Goal: Information Seeking & Learning: Learn about a topic

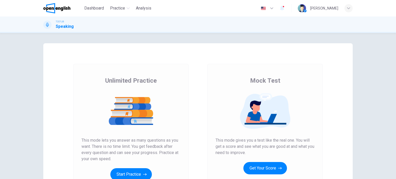
scroll to position [52, 0]
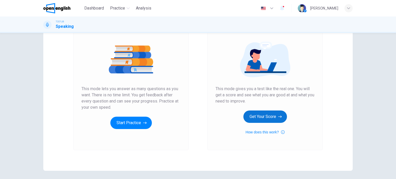
click at [268, 117] on button "Get Your Score" at bounding box center [265, 117] width 44 height 12
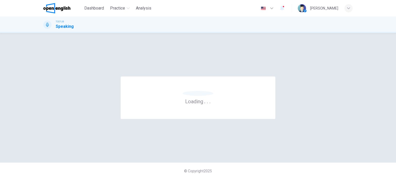
scroll to position [0, 0]
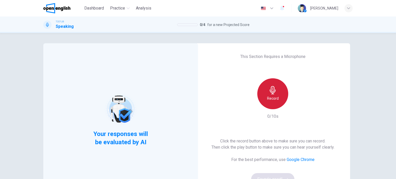
click at [277, 93] on div "Record" at bounding box center [272, 93] width 31 height 31
click at [274, 94] on icon "button" at bounding box center [273, 90] width 8 height 8
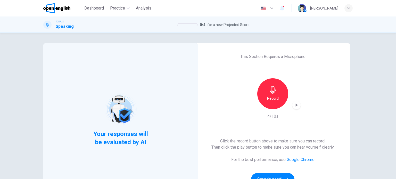
scroll to position [26, 0]
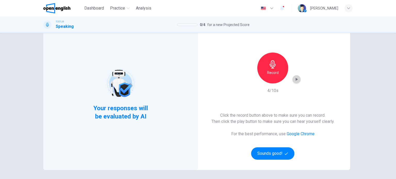
click at [294, 80] on icon "button" at bounding box center [296, 79] width 5 height 5
click at [276, 153] on button "Sounds good!" at bounding box center [272, 154] width 43 height 12
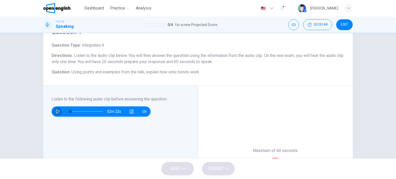
click at [57, 112] on icon "button" at bounding box center [58, 112] width 4 height 4
type input "*"
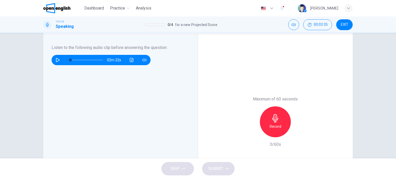
click at [266, 125] on div "Record" at bounding box center [275, 122] width 31 height 31
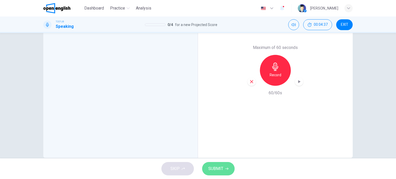
click at [217, 173] on button "SUBMIT" at bounding box center [218, 168] width 32 height 13
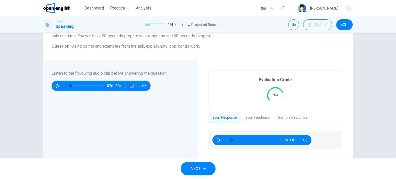
scroll to position [77, 0]
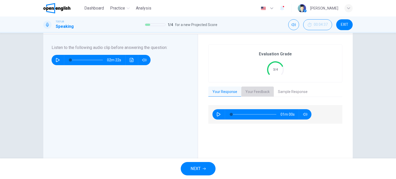
click at [255, 93] on button "Your Feedback" at bounding box center [257, 92] width 32 height 11
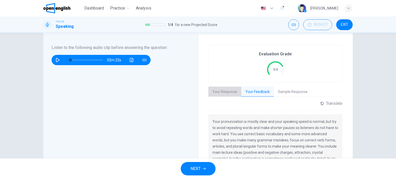
click at [227, 94] on button "Your Response" at bounding box center [224, 92] width 33 height 11
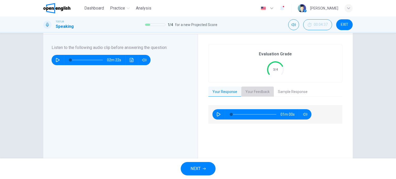
click at [256, 94] on button "Your Feedback" at bounding box center [257, 92] width 32 height 11
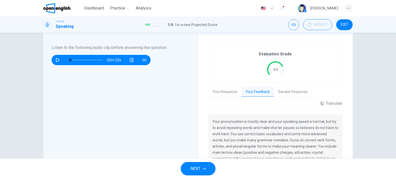
scroll to position [129, 0]
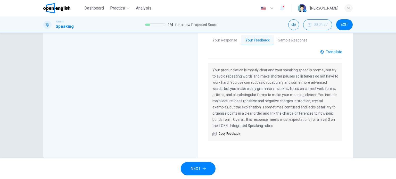
click at [330, 51] on div "Translate" at bounding box center [331, 52] width 22 height 5
click at [317, 67] on body "This site uses cookies, as explained in our Privacy Policy . If you agree to th…" at bounding box center [198, 89] width 396 height 179
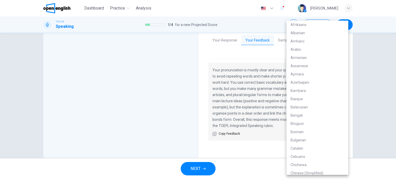
scroll to position [702, 0]
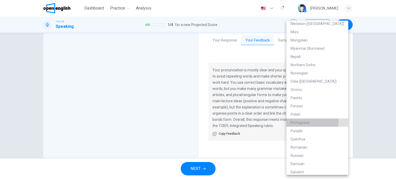
click at [312, 121] on li "Portuguese" at bounding box center [318, 123] width 62 height 8
type input "**"
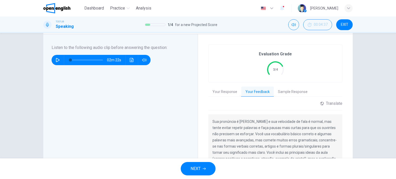
scroll to position [52, 0]
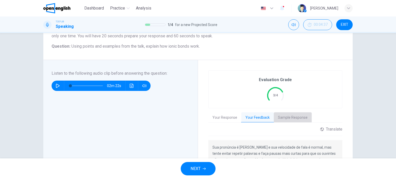
click at [293, 117] on button "Sample Response" at bounding box center [293, 117] width 38 height 11
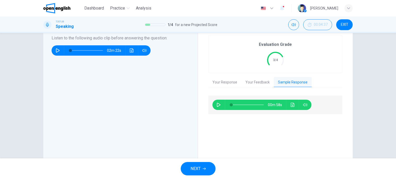
scroll to position [61, 0]
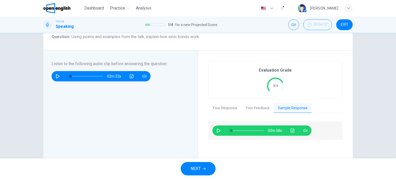
click at [197, 169] on span "NEXT" at bounding box center [196, 168] width 10 height 7
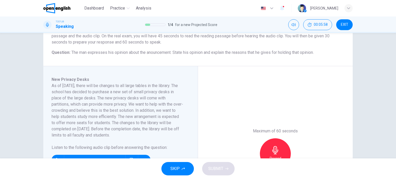
scroll to position [77, 0]
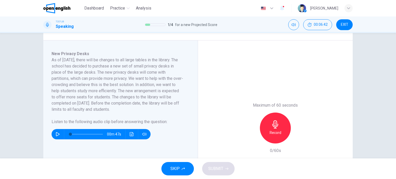
click at [57, 135] on icon "button" at bounding box center [58, 134] width 4 height 4
type input "*"
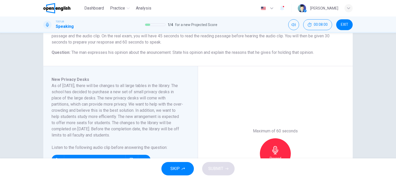
scroll to position [103, 0]
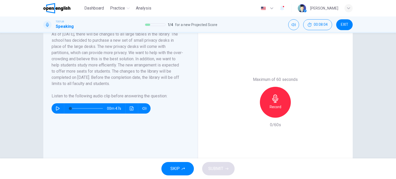
click at [274, 102] on icon "button" at bounding box center [275, 99] width 8 height 8
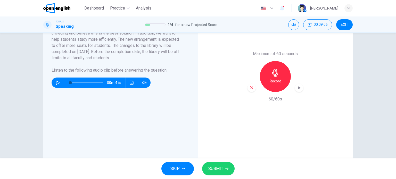
scroll to position [145, 0]
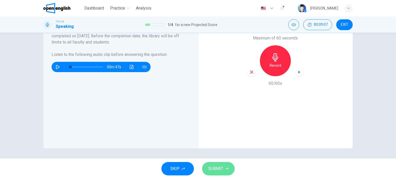
click at [222, 167] on span "SUBMIT" at bounding box center [215, 168] width 15 height 7
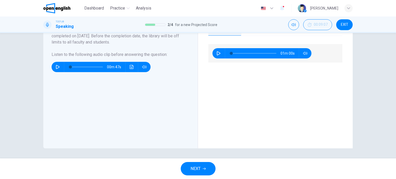
scroll to position [67, 0]
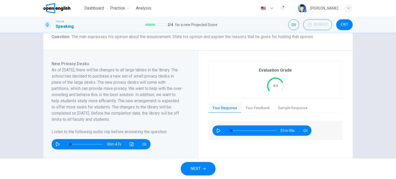
click at [302, 106] on button "Sample Response" at bounding box center [293, 108] width 38 height 11
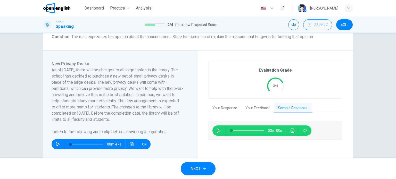
click at [251, 107] on button "Your Feedback" at bounding box center [257, 108] width 32 height 11
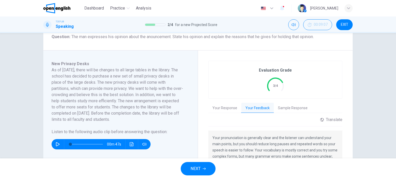
scroll to position [119, 0]
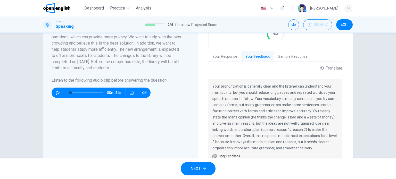
click at [324, 75] on div "Translate ​ ​ Powered by Your pronunciation is generally clear and the listener…" at bounding box center [275, 114] width 134 height 97
click at [326, 68] on div "Translate" at bounding box center [331, 68] width 22 height 5
click at [329, 78] on body "This site uses cookies, as explained in our Privacy Policy . If you agree to th…" at bounding box center [198, 89] width 396 height 179
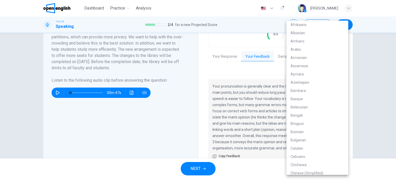
scroll to position [702, 0]
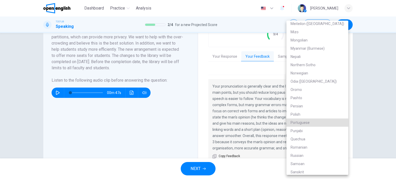
click at [303, 124] on li "Portuguese" at bounding box center [318, 123] width 62 height 8
type input "**"
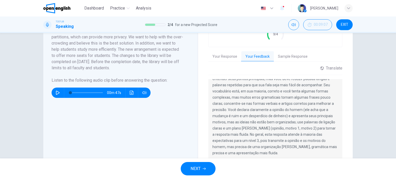
scroll to position [145, 0]
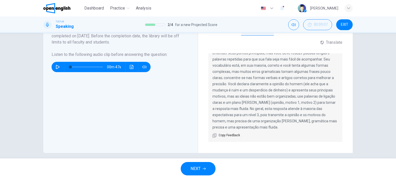
click at [200, 168] on span "NEXT" at bounding box center [196, 168] width 10 height 7
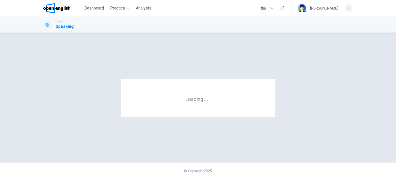
scroll to position [0, 0]
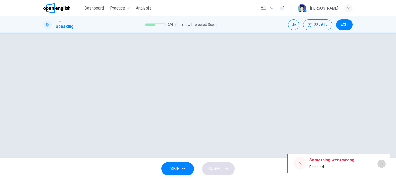
click at [381, 165] on icon "button" at bounding box center [382, 164] width 4 height 4
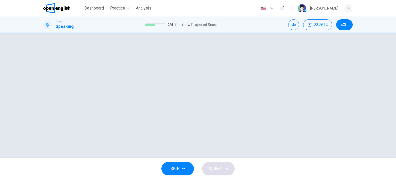
click at [247, 95] on div at bounding box center [198, 95] width 326 height 105
click at [171, 95] on div at bounding box center [198, 95] width 326 height 105
click at [265, 51] on div at bounding box center [198, 95] width 326 height 105
click at [295, 27] on icon "Mute" at bounding box center [294, 25] width 4 height 4
click at [295, 27] on icon "Unmute" at bounding box center [294, 25] width 4 height 4
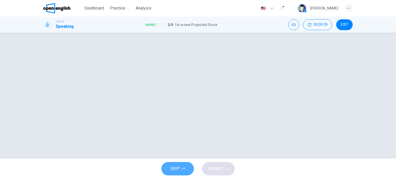
click at [183, 166] on button "SKIP" at bounding box center [177, 168] width 32 height 13
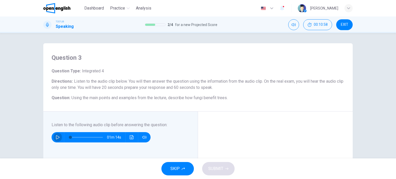
click at [56, 137] on icon "button" at bounding box center [58, 137] width 4 height 4
type input "*"
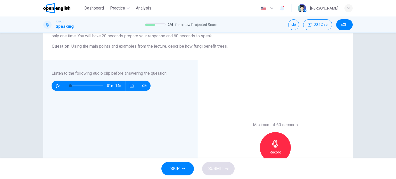
click at [268, 146] on div "Record" at bounding box center [275, 147] width 31 height 31
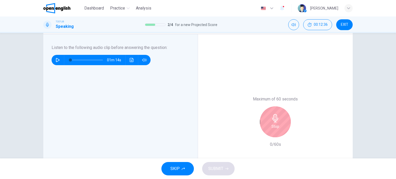
scroll to position [103, 0]
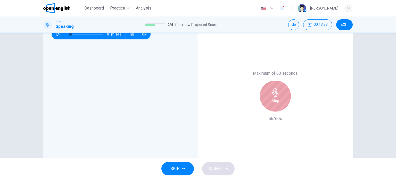
click at [278, 103] on div "Stop" at bounding box center [275, 96] width 31 height 31
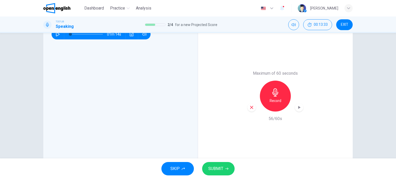
scroll to position [138, 0]
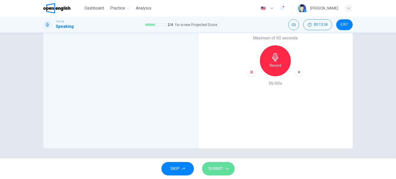
click at [226, 166] on button "SUBMIT" at bounding box center [218, 168] width 32 height 13
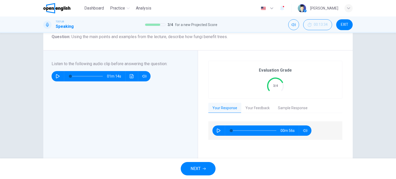
scroll to position [87, 0]
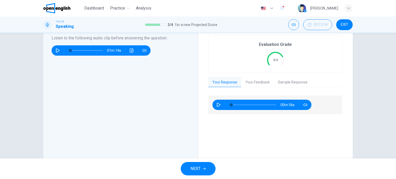
click at [253, 82] on button "Your Feedback" at bounding box center [257, 82] width 32 height 11
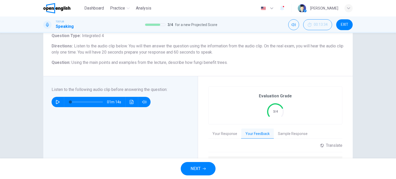
scroll to position [113, 0]
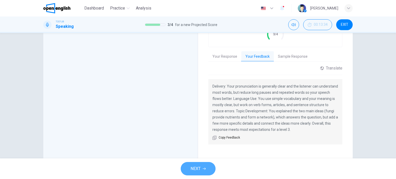
click at [202, 169] on button "NEXT" at bounding box center [198, 168] width 35 height 13
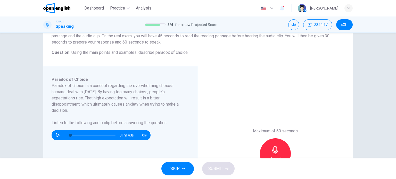
scroll to position [77, 0]
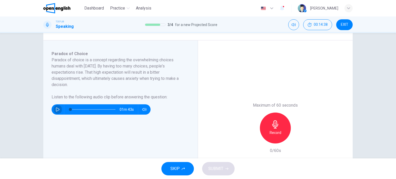
click at [59, 109] on button "button" at bounding box center [58, 109] width 8 height 10
type input "*"
click at [277, 130] on h6 "Record" at bounding box center [276, 133] width 12 height 6
click at [216, 168] on span "SUBMIT" at bounding box center [215, 168] width 15 height 7
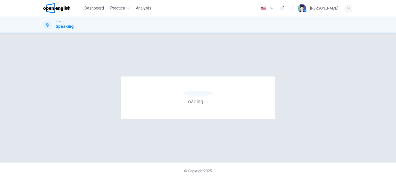
scroll to position [0, 0]
